Goal: Find specific page/section: Find specific page/section

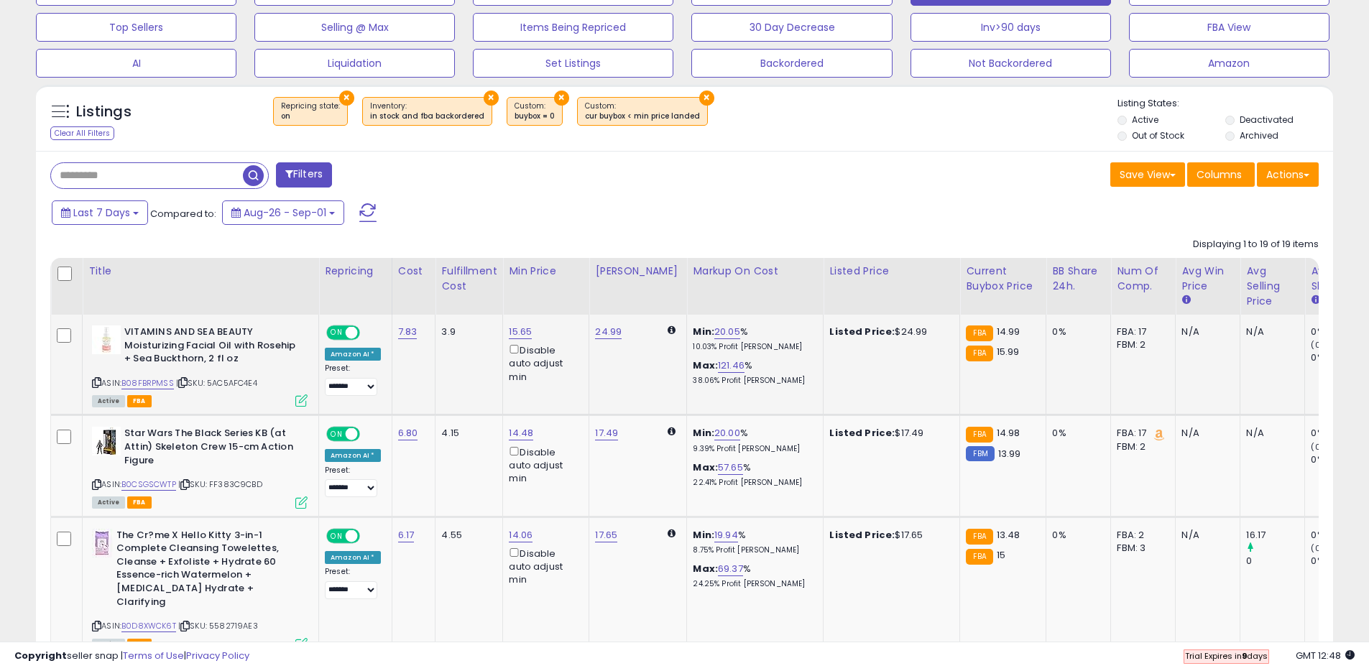
scroll to position [481, 0]
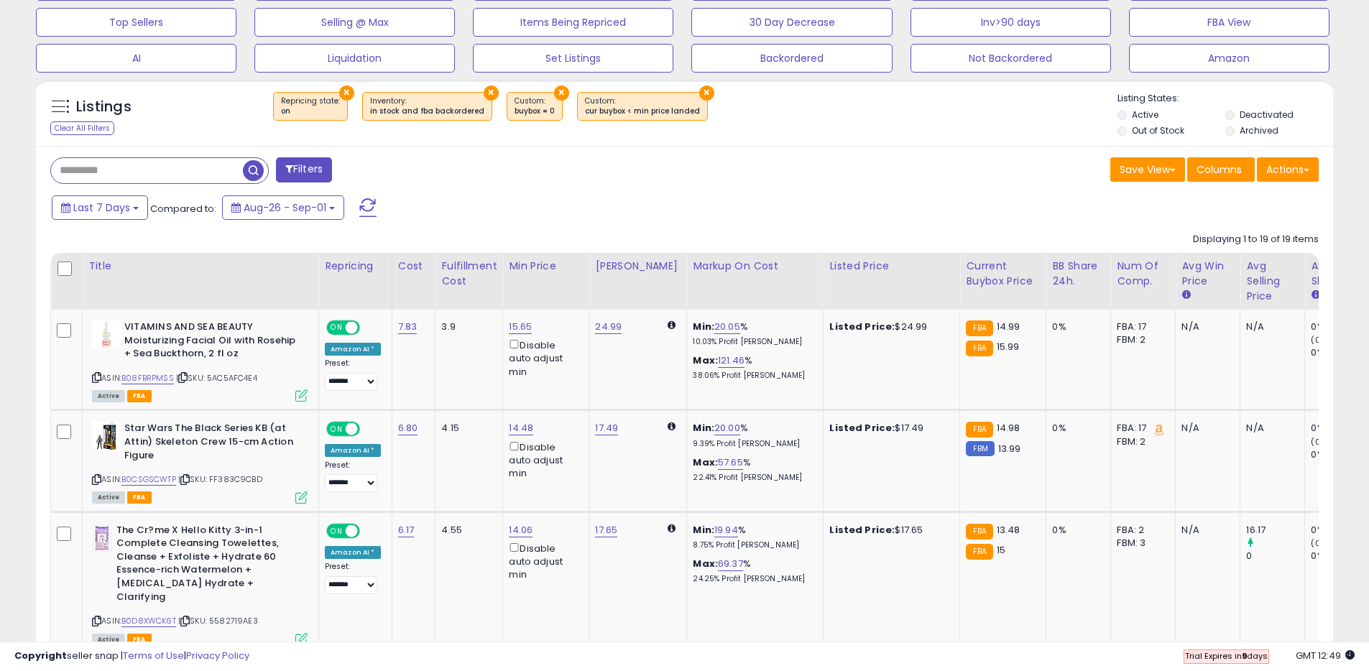
click at [187, 170] on input "text" at bounding box center [147, 170] width 192 height 25
click at [375, 171] on span "button" at bounding box center [377, 170] width 21 height 21
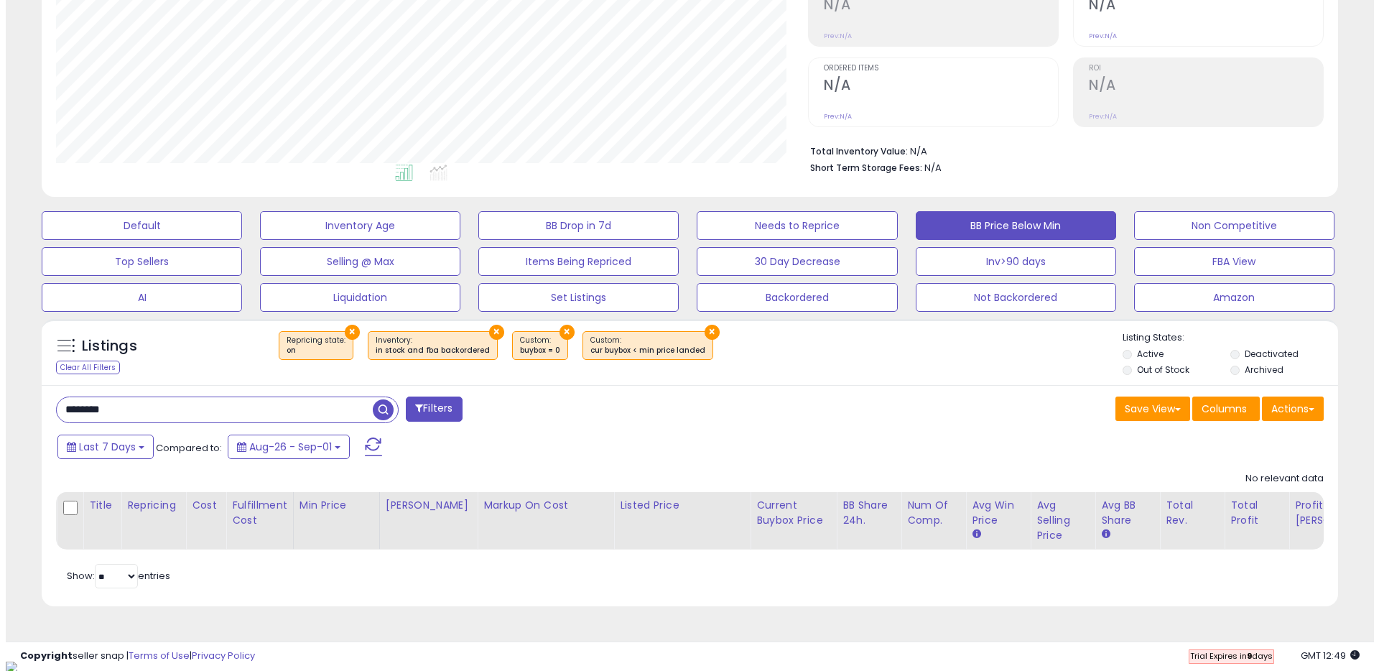
scroll to position [295, 752]
click at [483, 329] on button "×" at bounding box center [490, 332] width 15 height 15
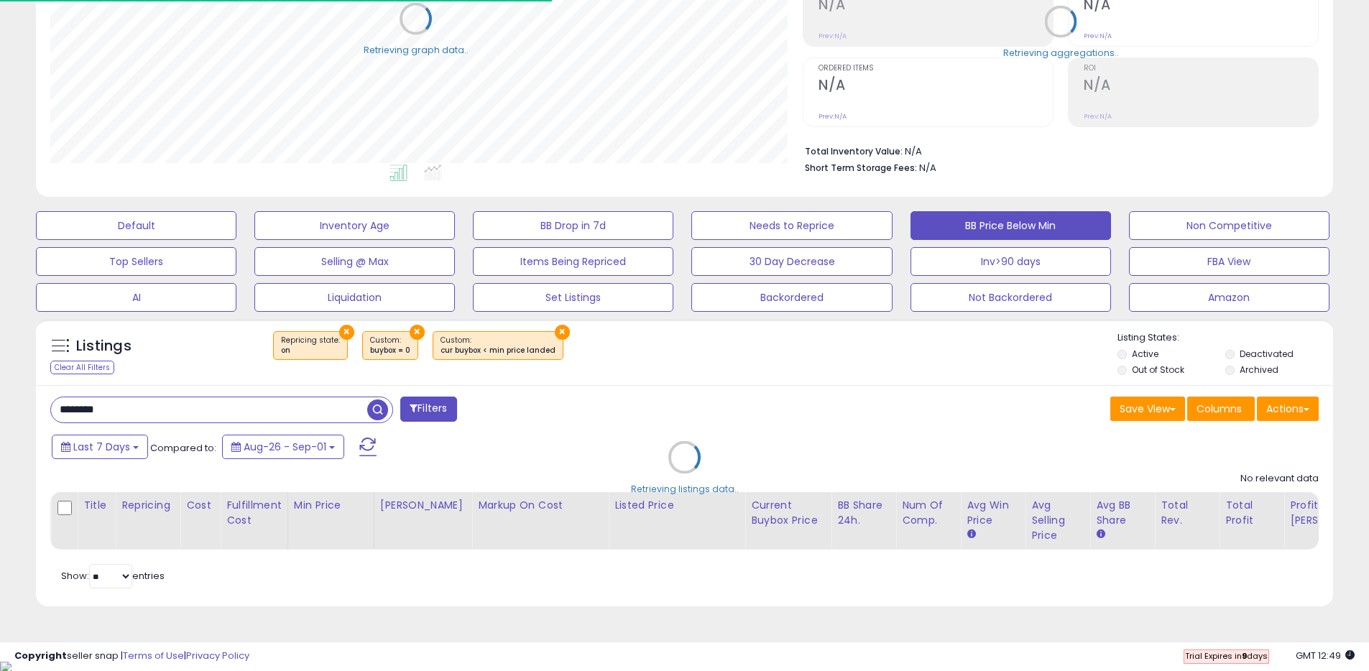
scroll to position [718123, 717665]
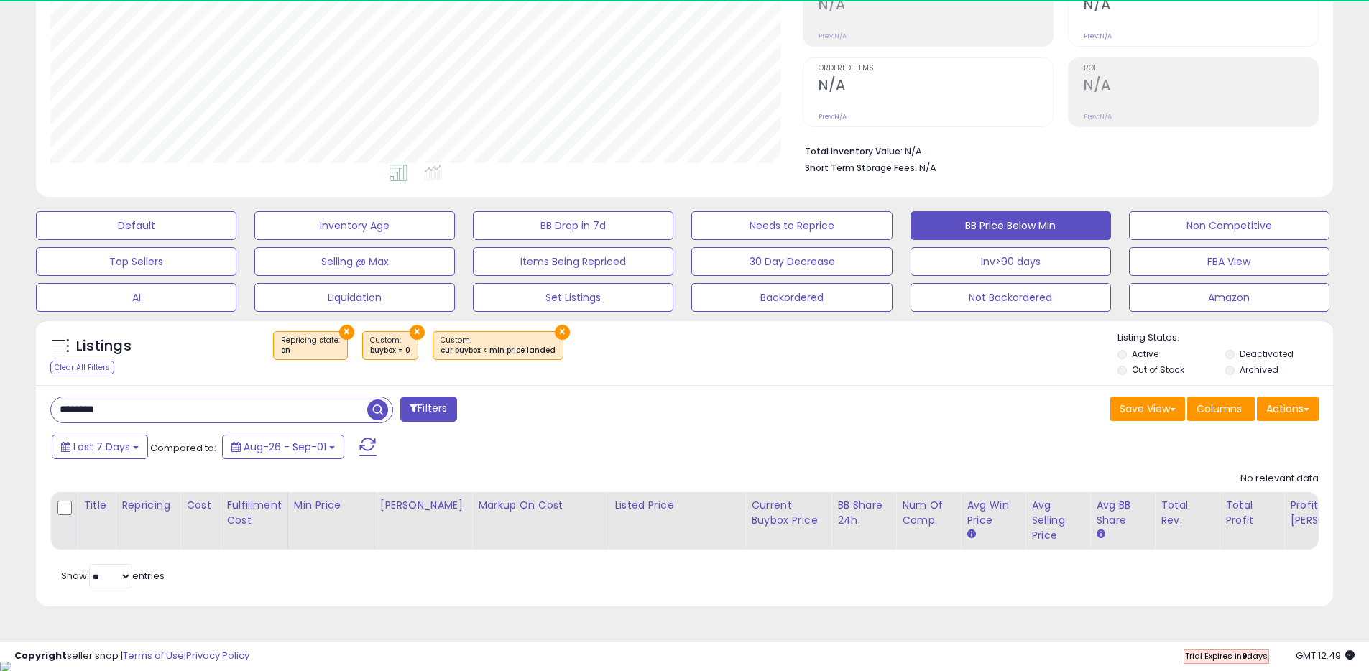
click at [402, 326] on div "Listings Clear All Filters × Repricing state : on × ×" at bounding box center [684, 352] width 1297 height 66
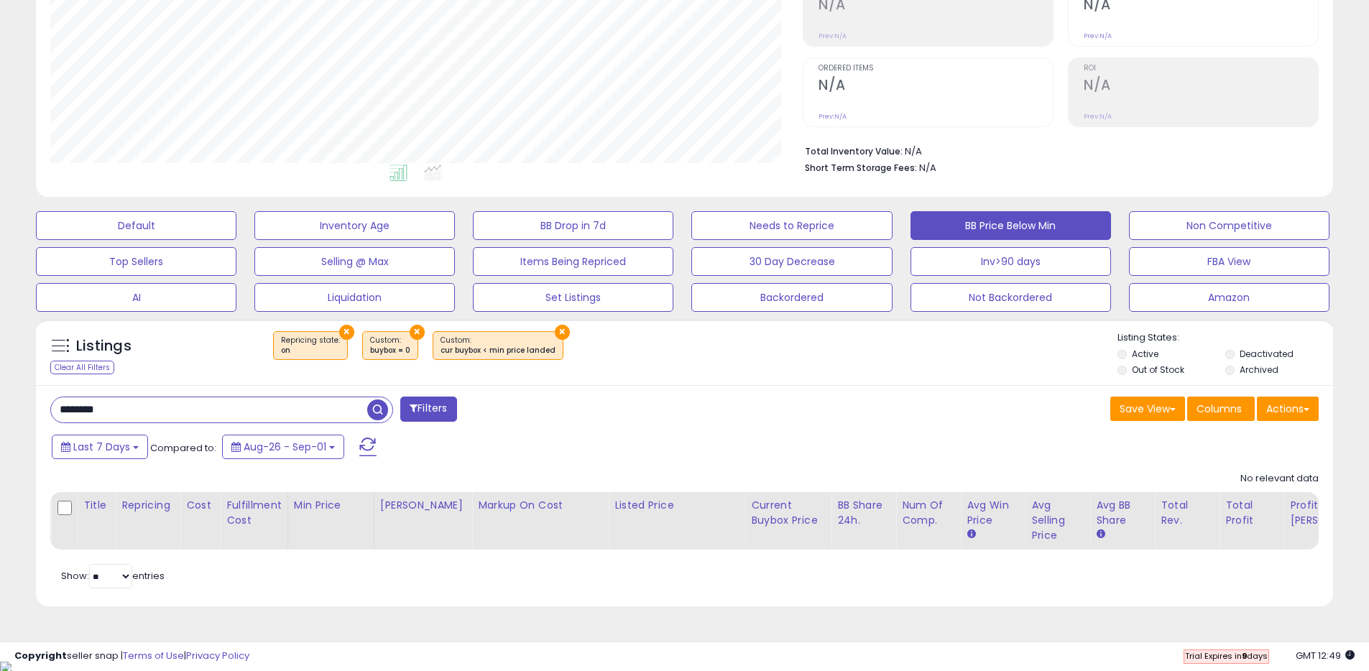
click at [409, 329] on button "×" at bounding box center [416, 332] width 15 height 15
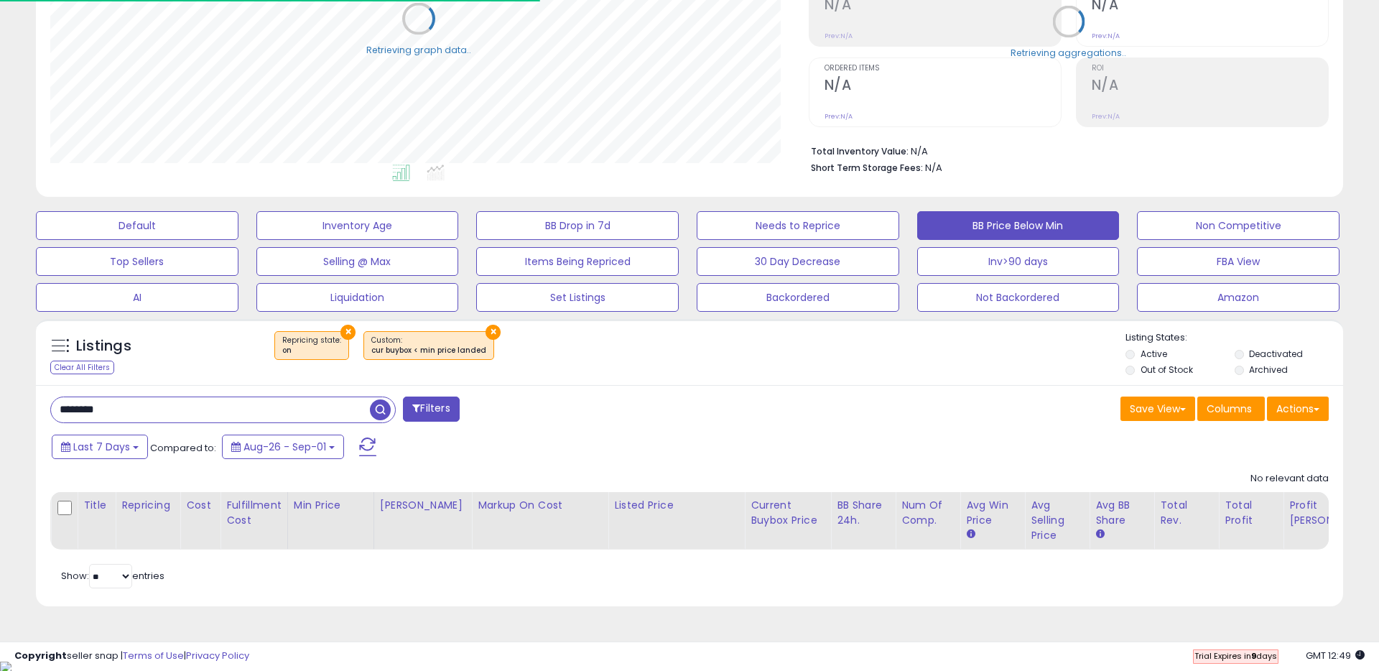
scroll to position [718123, 717665]
click at [485, 327] on button "×" at bounding box center [491, 332] width 15 height 15
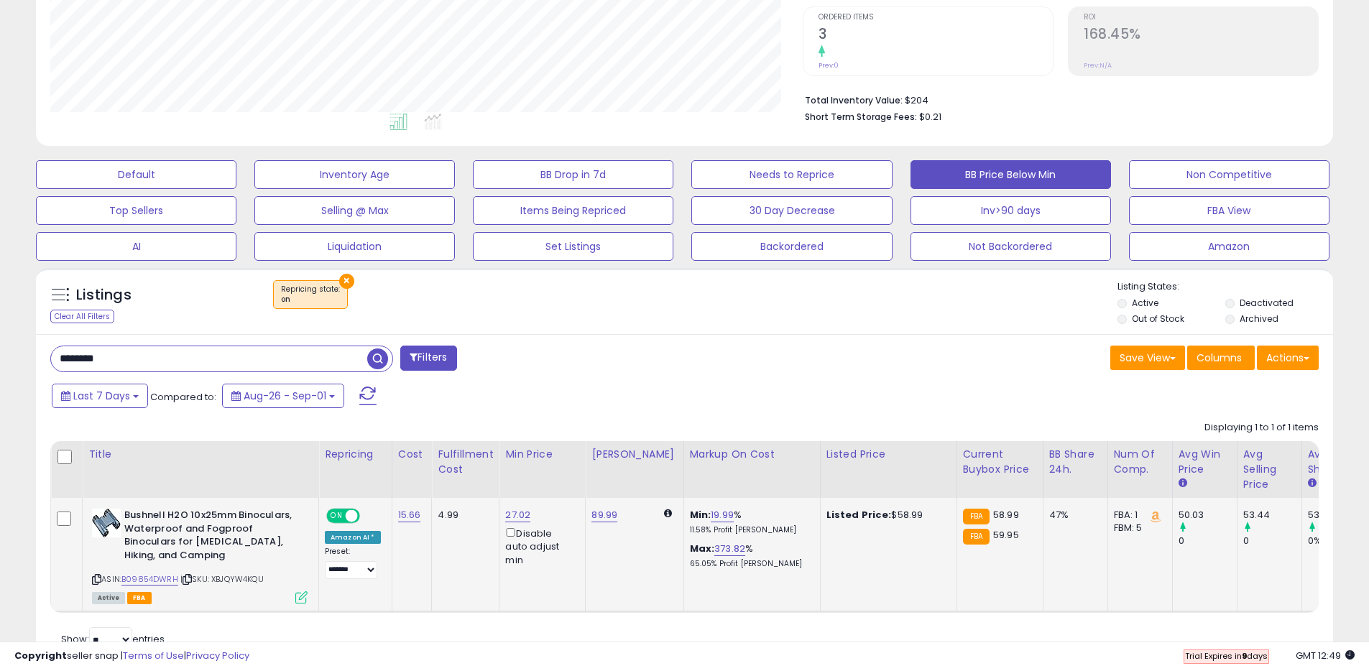
scroll to position [356, 0]
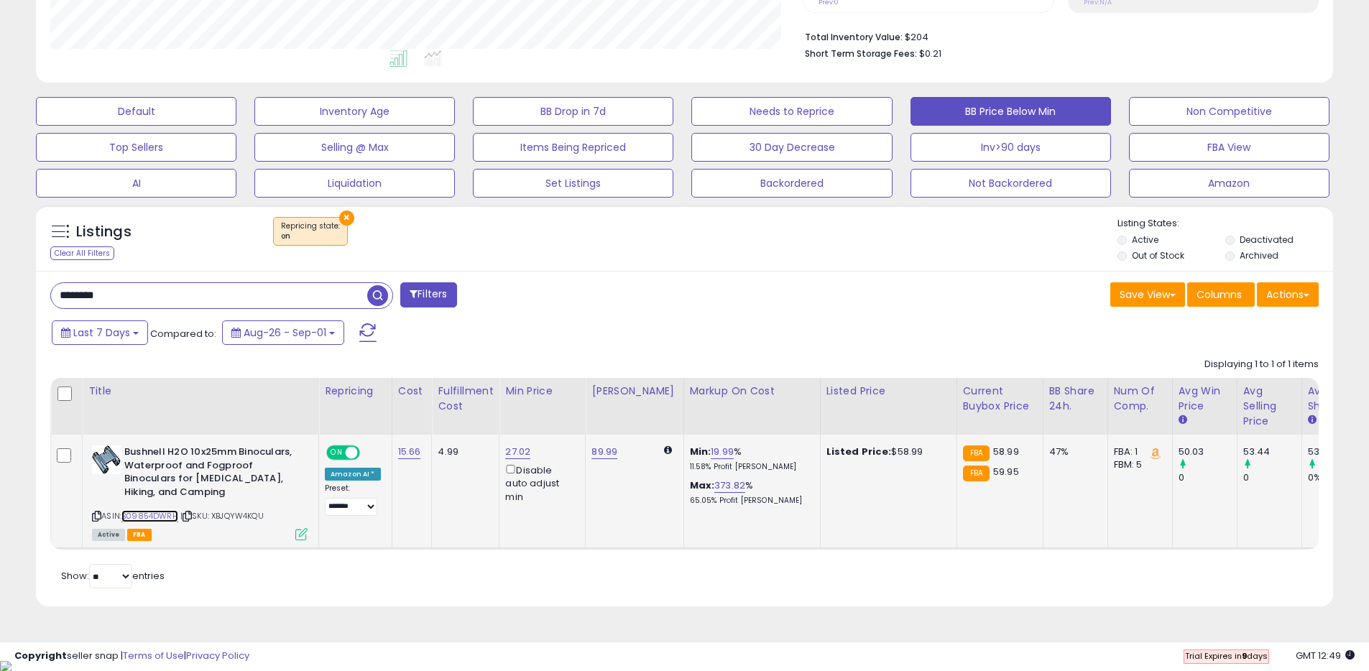
click at [149, 513] on link "B09854DWRH" at bounding box center [149, 516] width 57 height 12
click at [245, 300] on input "********" at bounding box center [209, 295] width 316 height 25
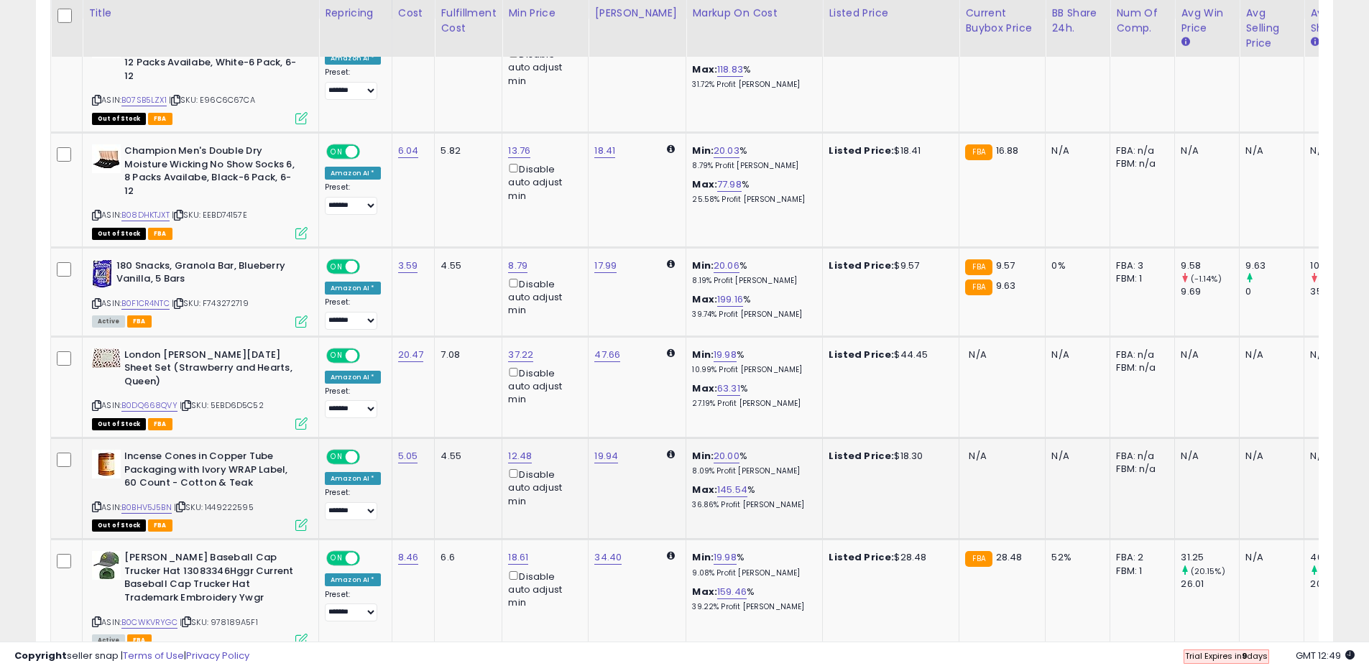
scroll to position [0, 0]
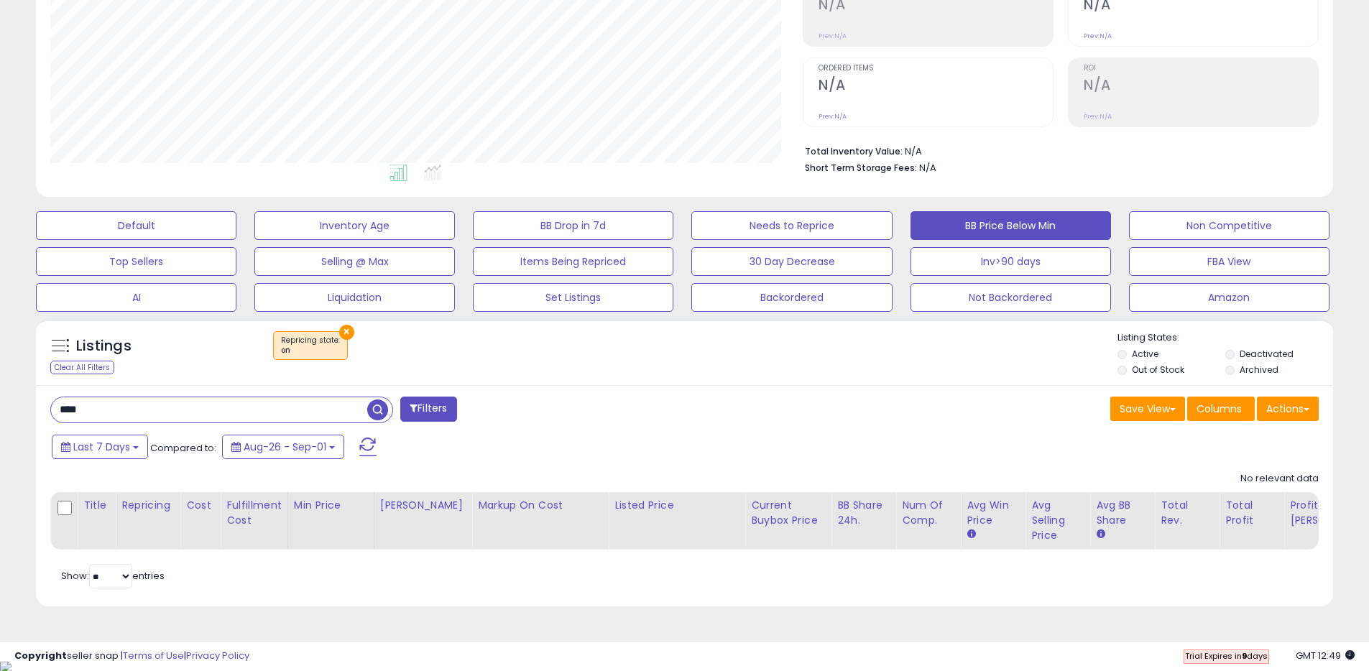
type input "****"
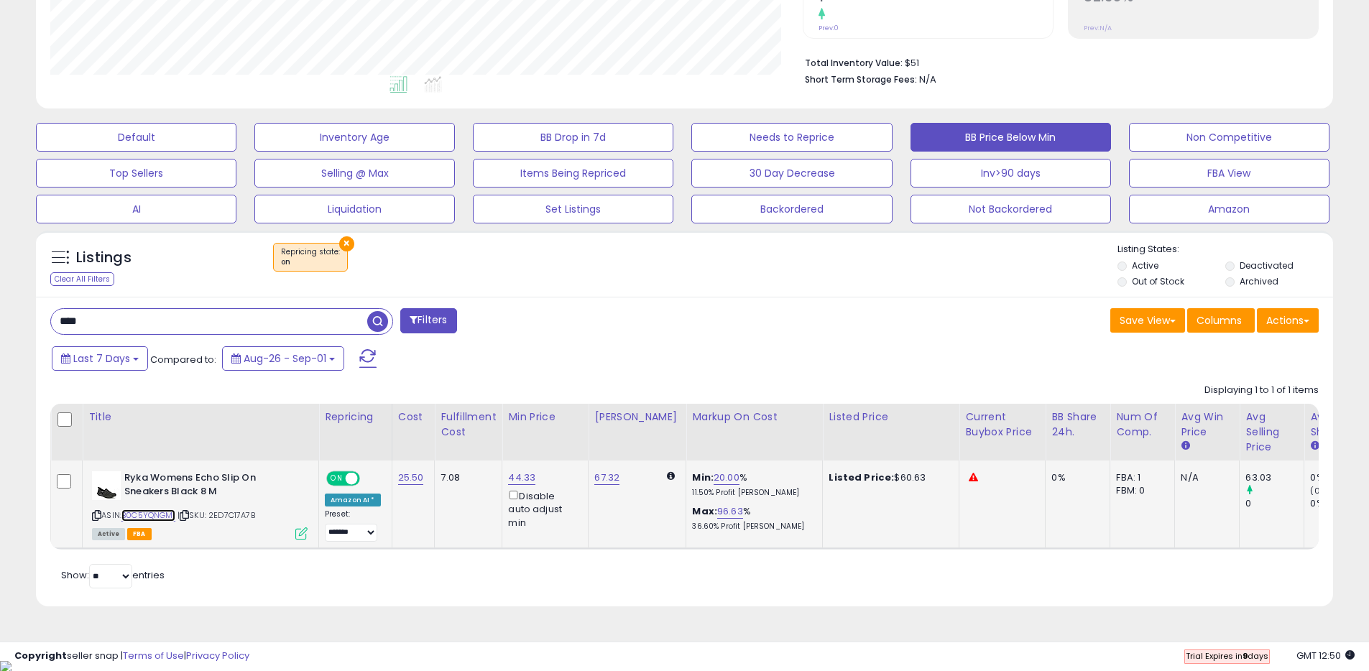
click at [149, 516] on link "B0C5YQNGM1" at bounding box center [148, 515] width 54 height 12
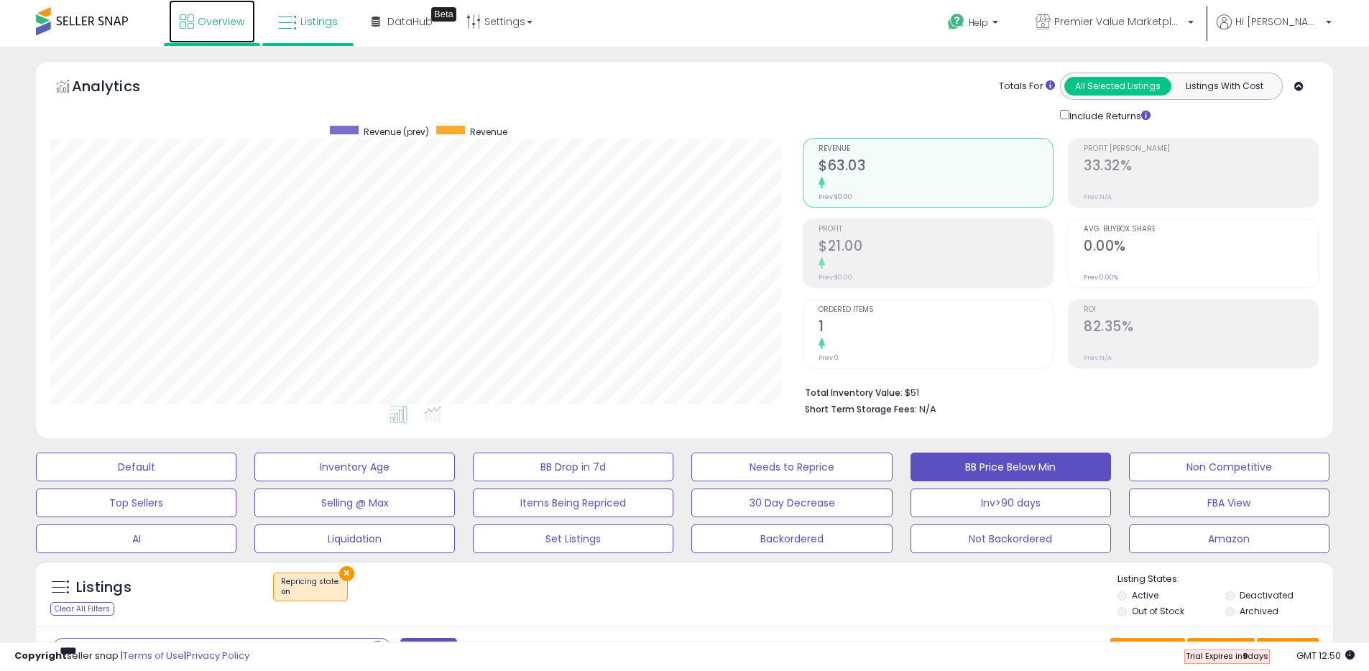
click at [210, 17] on span "Overview" at bounding box center [221, 21] width 47 height 14
